Goal: Information Seeking & Learning: Find specific fact

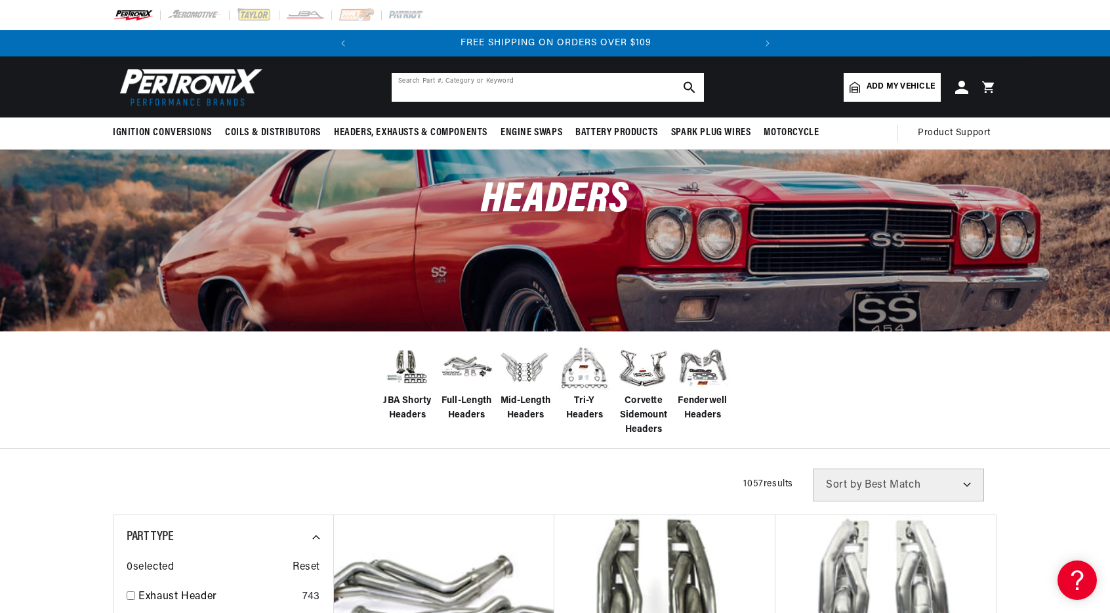
drag, startPoint x: 646, startPoint y: 81, endPoint x: 627, endPoint y: 86, distance: 18.9
click at [642, 82] on input "text" at bounding box center [548, 87] width 312 height 29
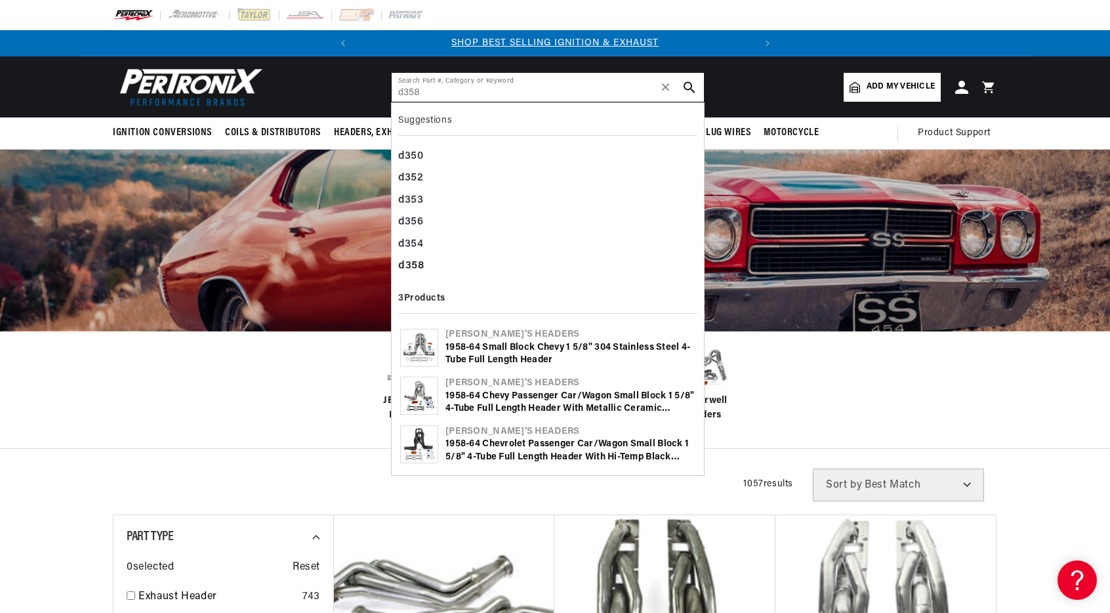
type input "d358"
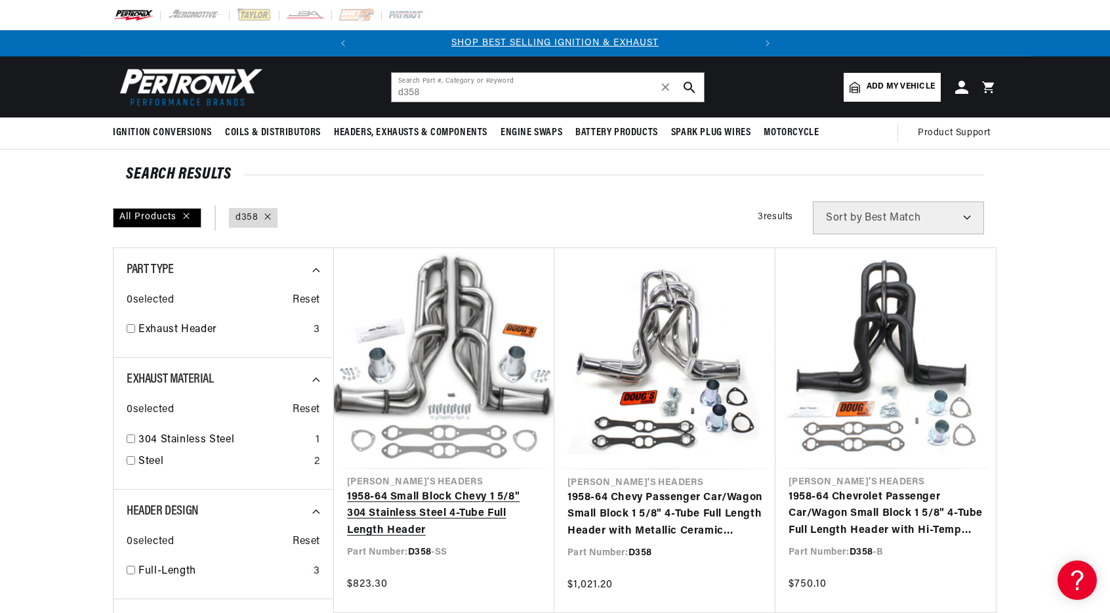
click at [480, 489] on link "1958-64 Small Block Chevy 1 5/8" 304 Stainless Steel 4-Tube Full Length Header" at bounding box center [444, 514] width 194 height 51
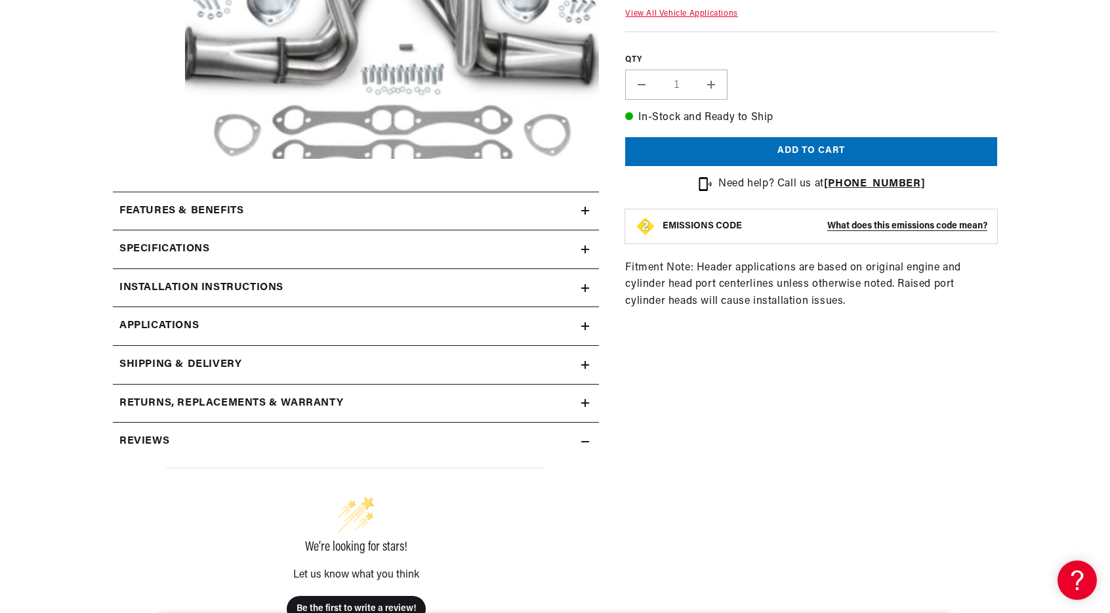
scroll to position [446, 0]
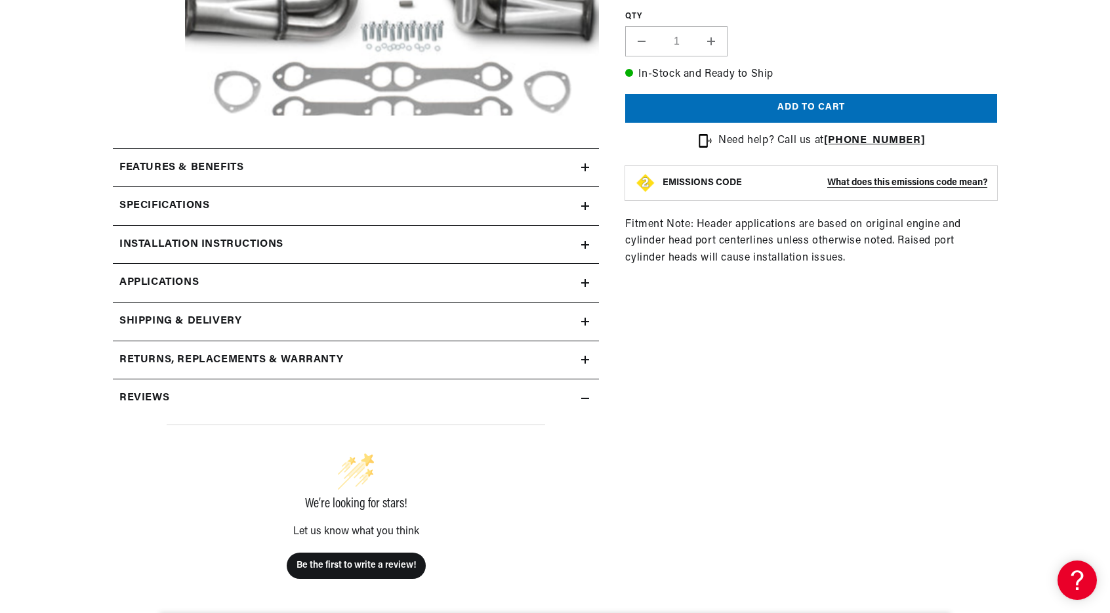
click at [580, 280] on link "Applications" at bounding box center [356, 283] width 486 height 39
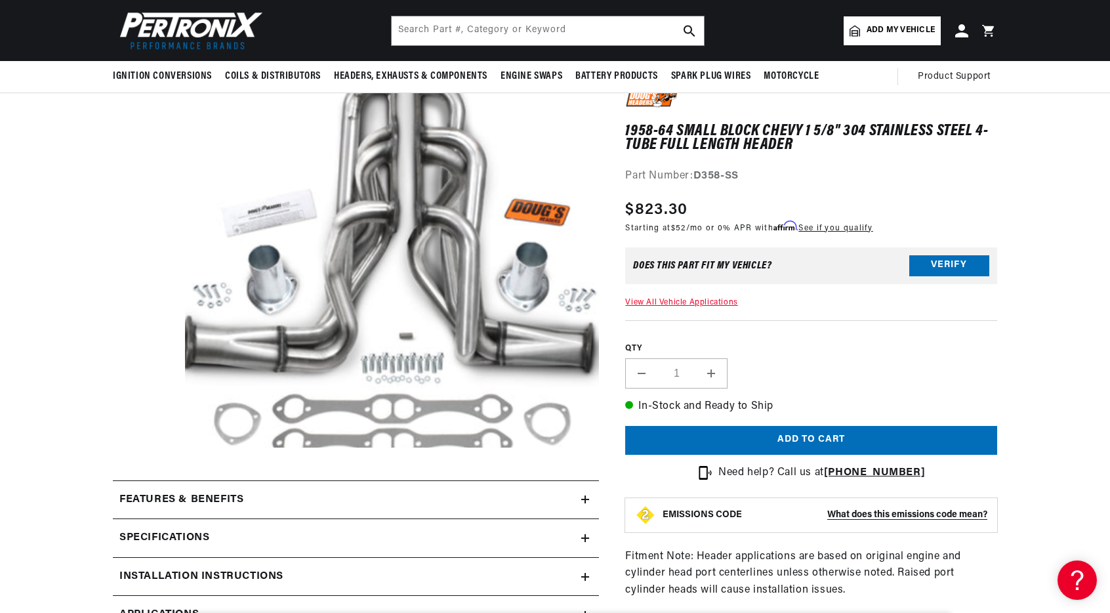
scroll to position [104, 0]
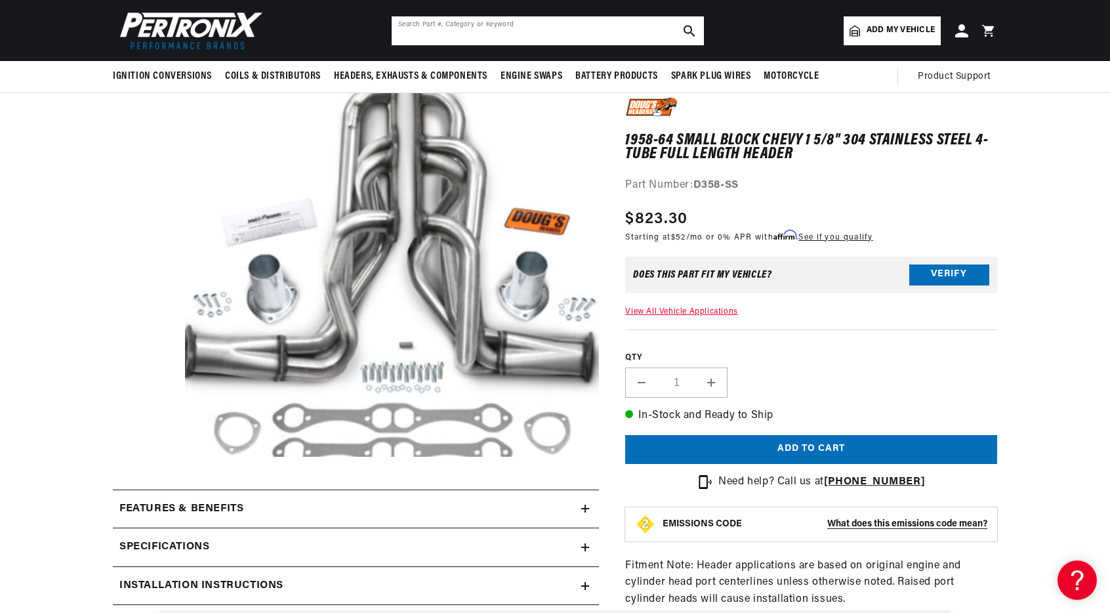
click at [579, 28] on input "text" at bounding box center [548, 30] width 312 height 29
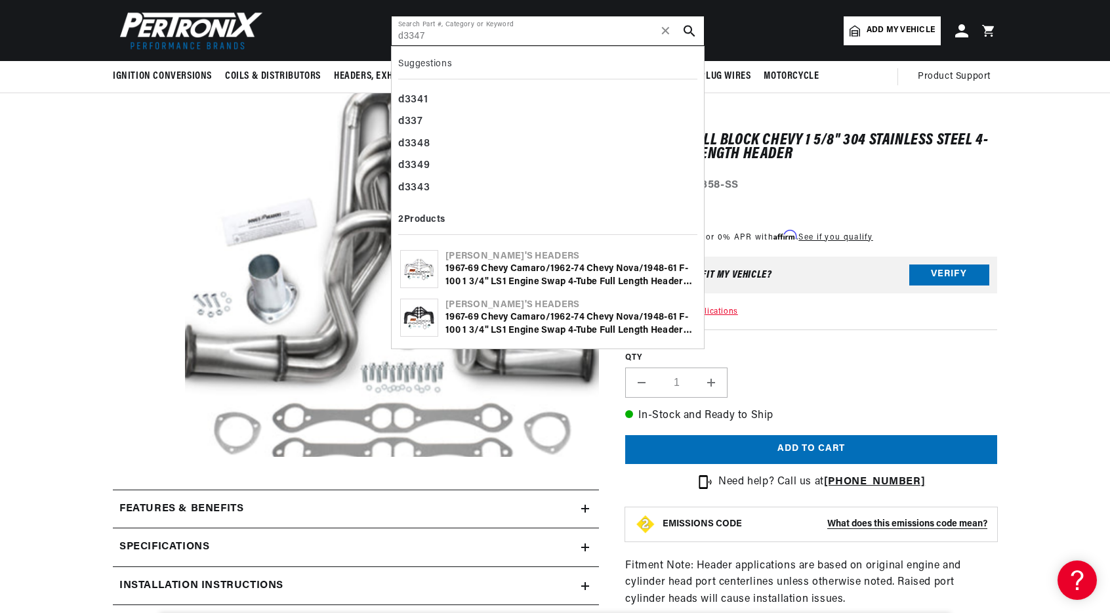
type input "d3347"
